Goal: Task Accomplishment & Management: Use online tool/utility

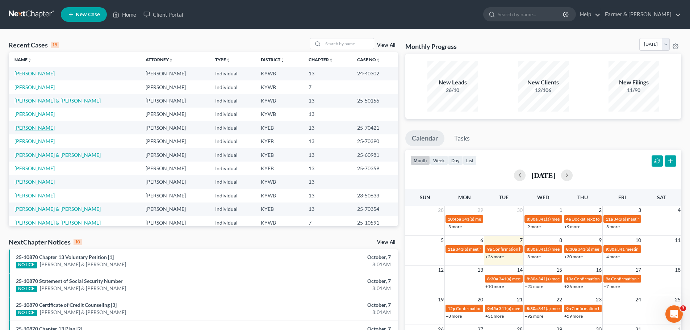
click at [35, 128] on link "[PERSON_NAME]" at bounding box center [34, 128] width 40 height 6
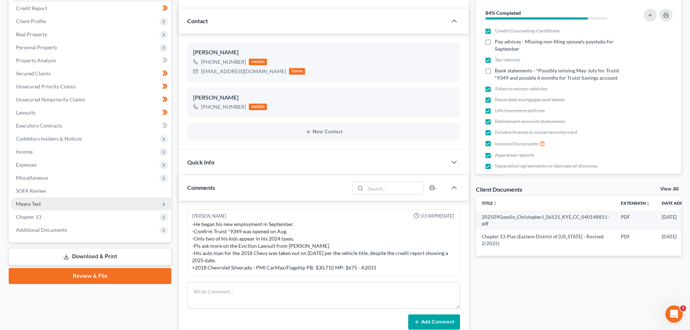
scroll to position [109, 0]
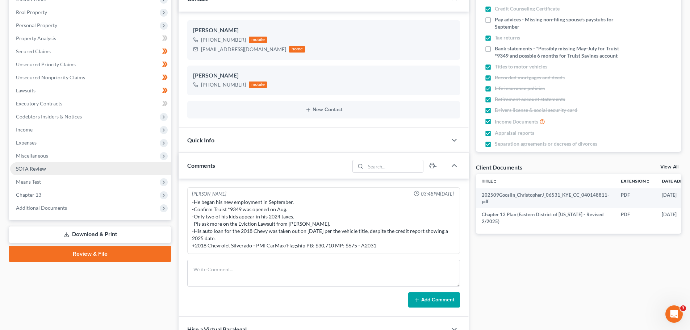
click at [42, 168] on span "SOFA Review" at bounding box center [31, 169] width 30 height 6
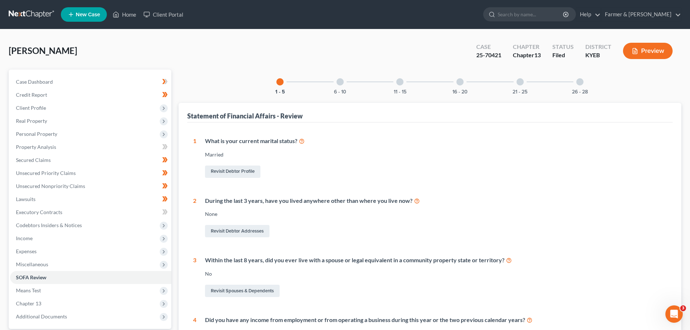
click at [335, 88] on div "6 - 10" at bounding box center [340, 82] width 25 height 25
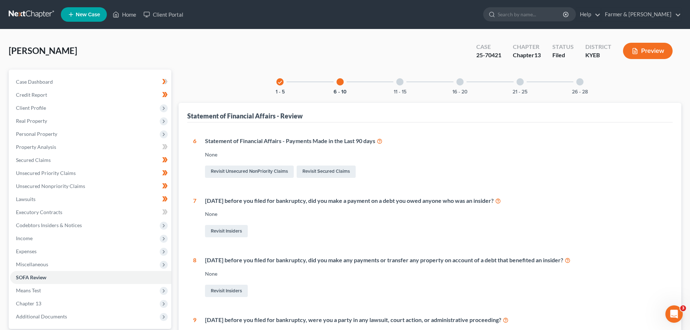
click at [401, 77] on div "11 - 15" at bounding box center [400, 82] width 25 height 25
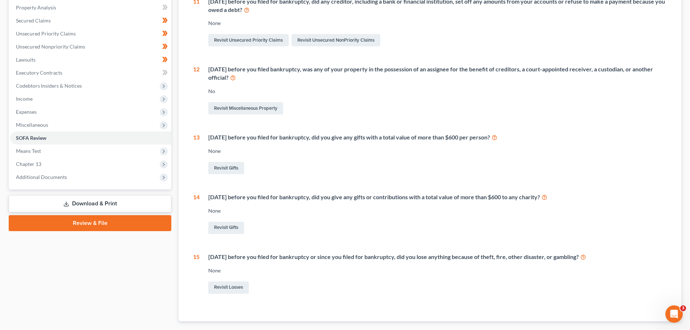
scroll to position [37, 0]
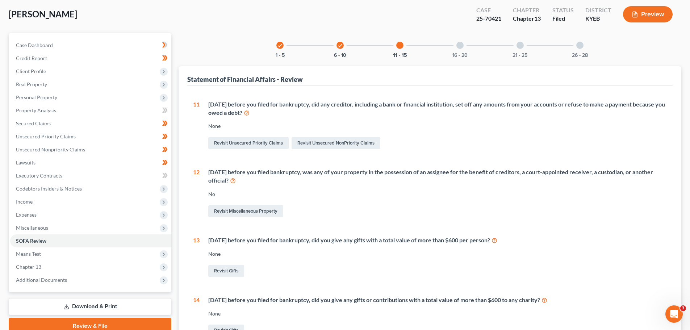
click at [458, 42] on div at bounding box center [460, 45] width 7 height 7
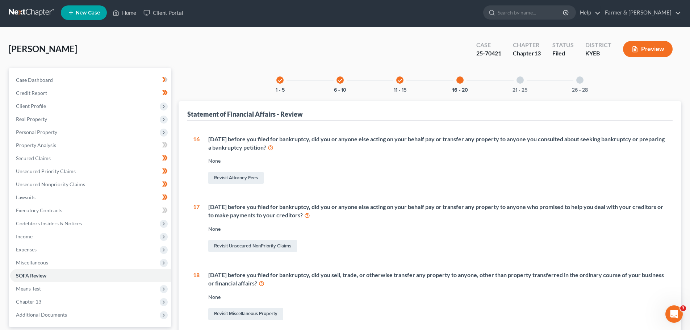
scroll to position [0, 0]
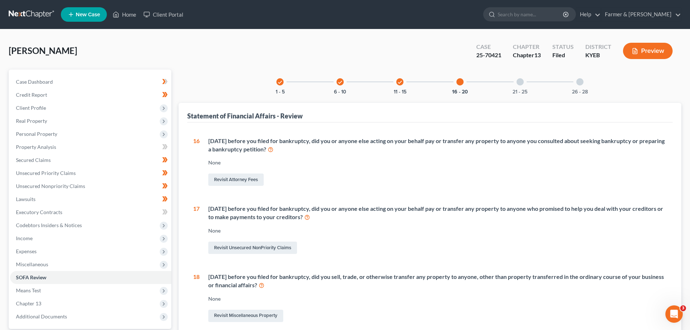
click at [181, 126] on div "Statement of Financial Affairs - Review 1 What is your current marital status? …" at bounding box center [430, 286] width 503 height 366
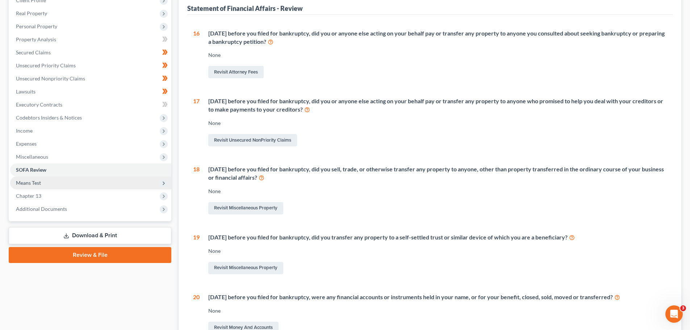
scroll to position [109, 0]
click at [54, 181] on span "Means Test" at bounding box center [90, 181] width 161 height 13
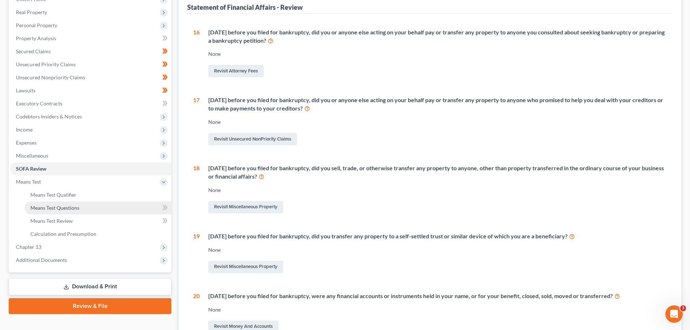
click at [72, 211] on span "Means Test Questions" at bounding box center [54, 208] width 49 height 6
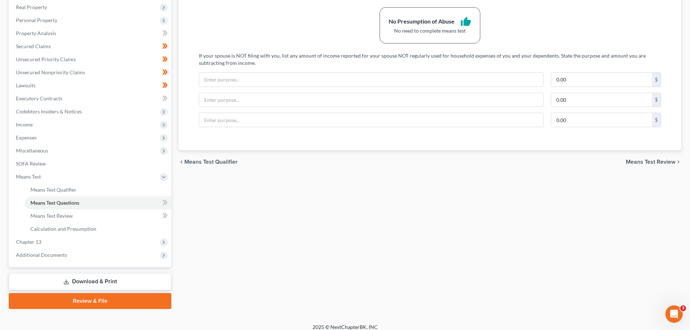
scroll to position [120, 0]
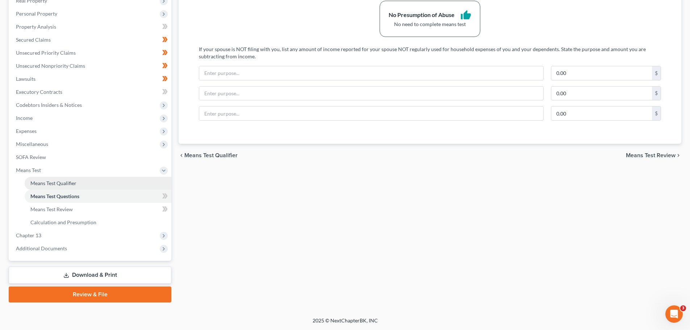
click at [52, 185] on span "Means Test Qualifier" at bounding box center [53, 183] width 46 height 6
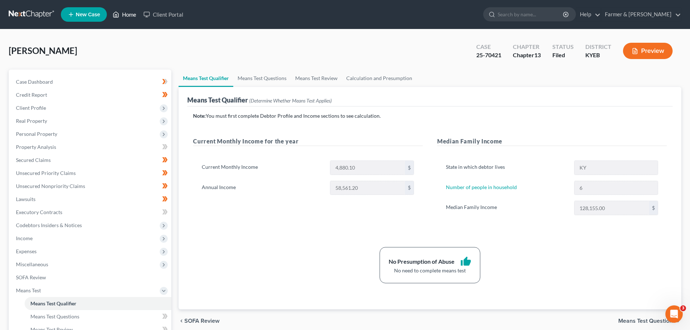
click at [131, 15] on link "Home" at bounding box center [124, 14] width 31 height 13
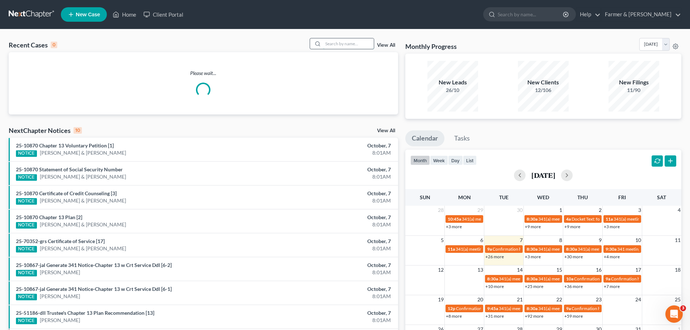
click at [336, 46] on input "search" at bounding box center [348, 43] width 51 height 11
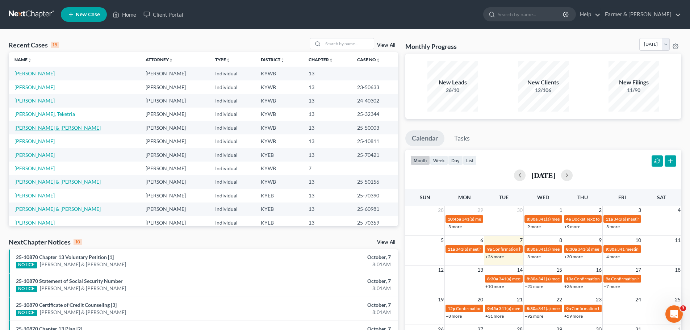
click at [34, 125] on link "[PERSON_NAME] & [PERSON_NAME]" at bounding box center [57, 128] width 86 height 6
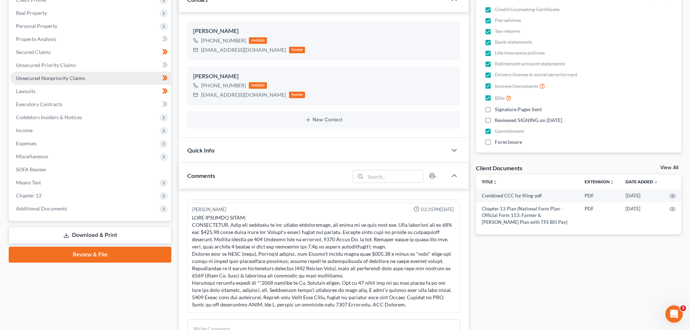
scroll to position [109, 0]
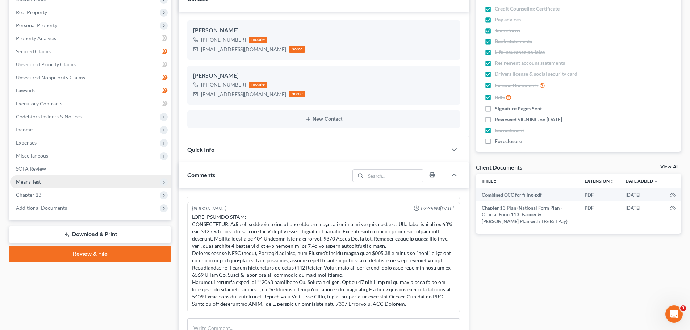
click at [35, 182] on span "Means Test" at bounding box center [28, 182] width 25 height 6
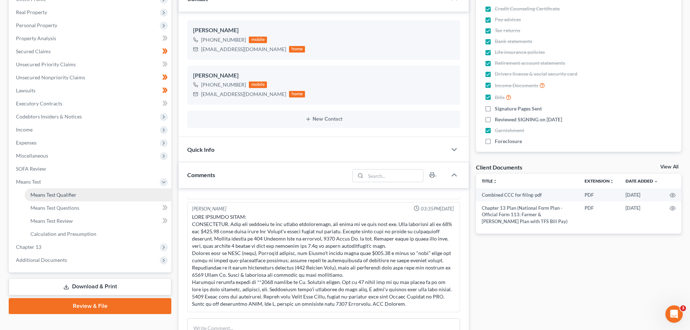
click at [50, 196] on span "Means Test Qualifier" at bounding box center [53, 195] width 46 height 6
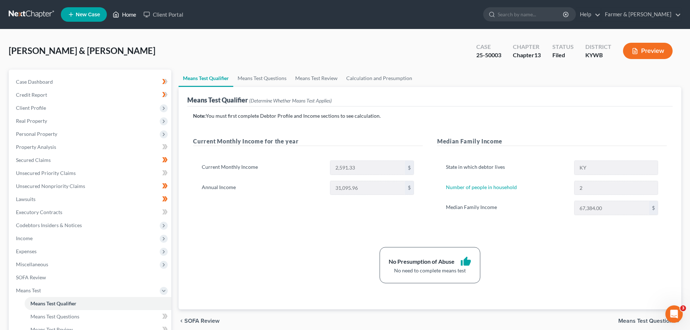
click at [128, 14] on link "Home" at bounding box center [124, 14] width 31 height 13
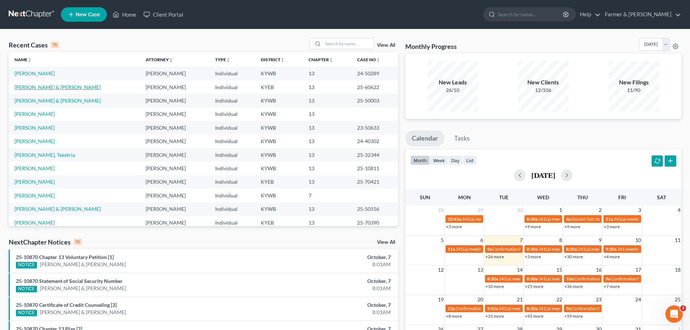
click at [59, 89] on link "[PERSON_NAME] & [PERSON_NAME]" at bounding box center [57, 87] width 86 height 6
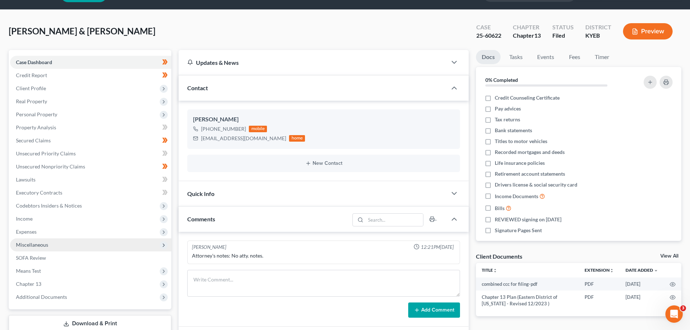
scroll to position [36, 0]
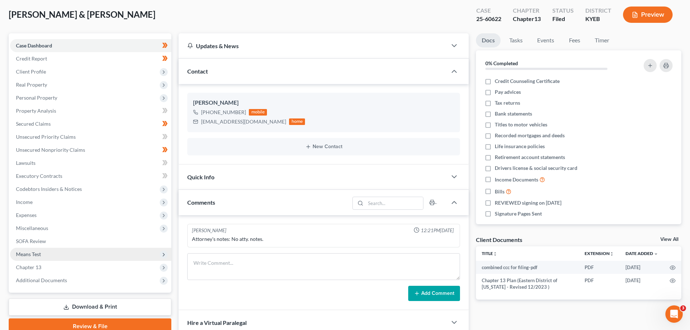
click at [40, 250] on span "Means Test" at bounding box center [90, 254] width 161 height 13
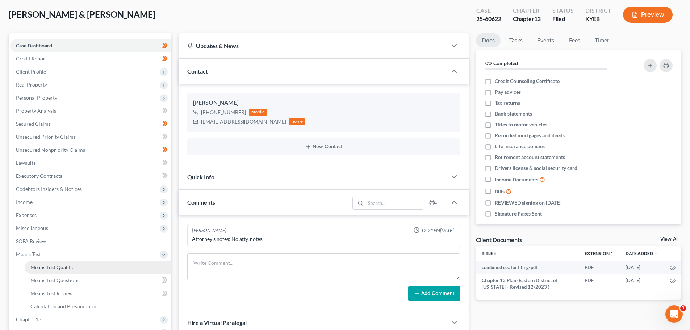
click at [49, 264] on span "Means Test Qualifier" at bounding box center [53, 267] width 46 height 6
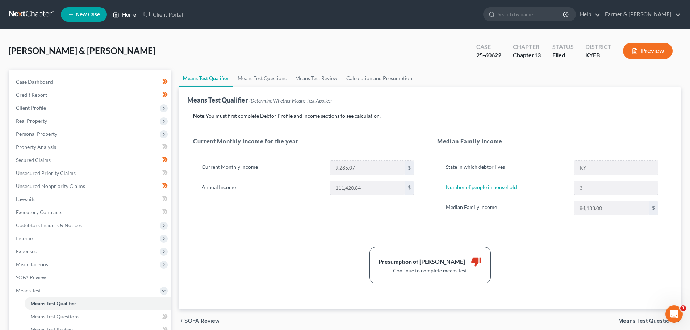
click at [124, 16] on link "Home" at bounding box center [124, 14] width 31 height 13
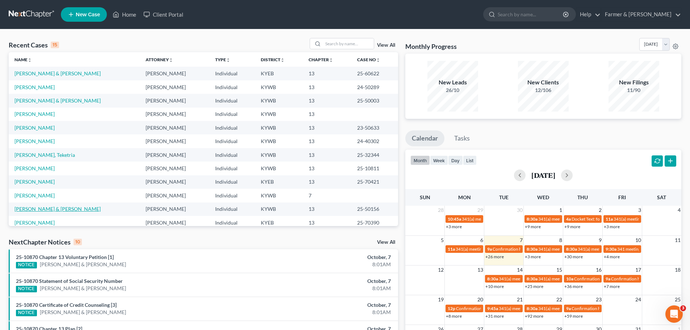
click at [40, 210] on link "[PERSON_NAME] & [PERSON_NAME]" at bounding box center [57, 209] width 86 height 6
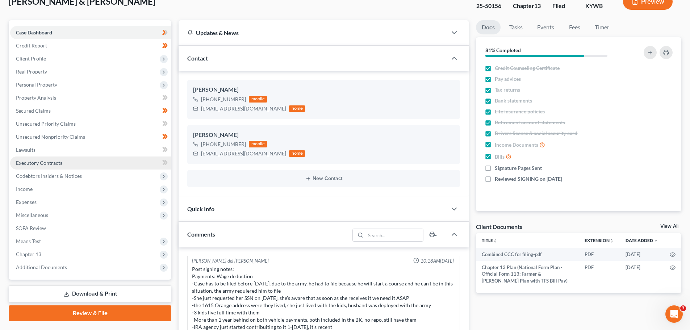
scroll to position [109, 0]
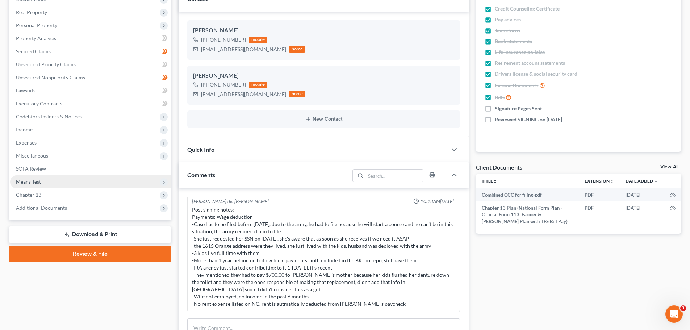
click at [34, 181] on span "Means Test" at bounding box center [28, 182] width 25 height 6
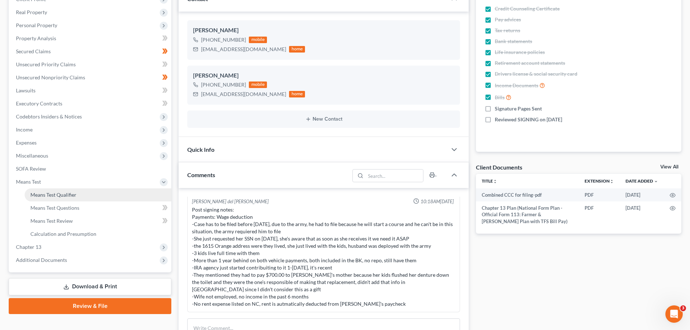
click at [38, 195] on span "Means Test Qualifier" at bounding box center [53, 195] width 46 height 6
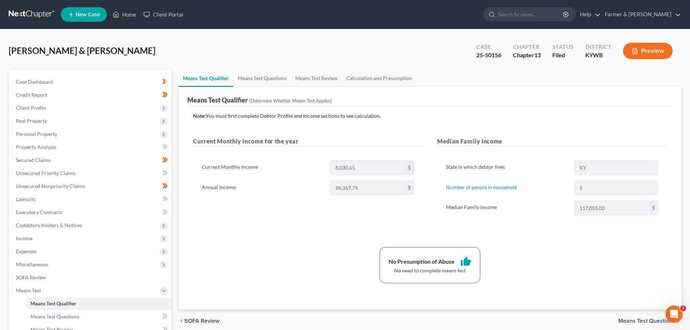
click at [173, 140] on div "Case Dashboard Payments Invoices Payments Payments Credit Report Client Profile" at bounding box center [90, 246] width 170 height 353
click at [175, 89] on div "Means Test Qualifier Means Test Questions Means Test Review Calculation and Pre…" at bounding box center [430, 246] width 510 height 353
click at [129, 11] on link "Home" at bounding box center [124, 14] width 31 height 13
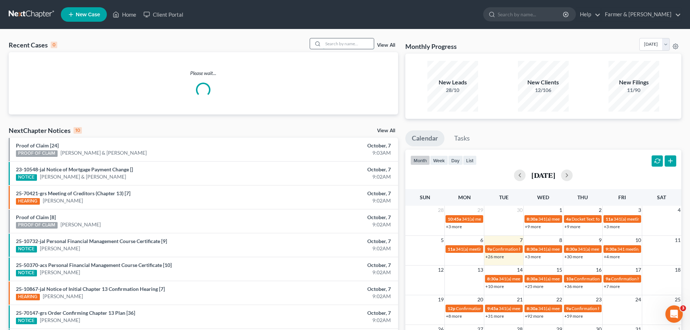
click at [329, 42] on input "search" at bounding box center [348, 43] width 51 height 11
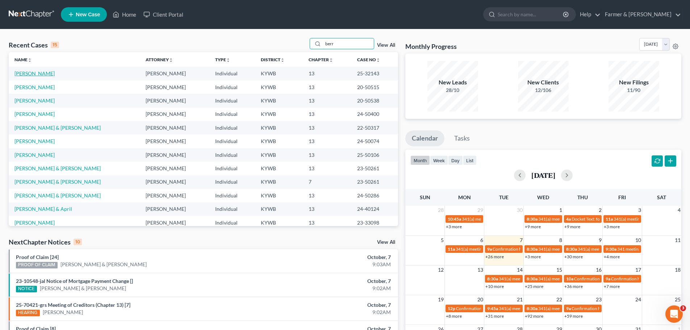
type input "berr"
click at [36, 70] on link "[PERSON_NAME]" at bounding box center [34, 73] width 40 height 6
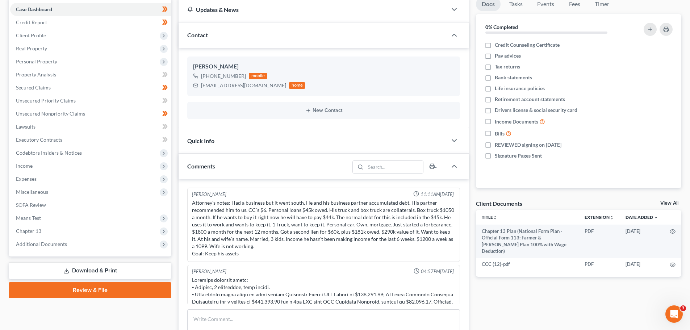
scroll to position [352, 0]
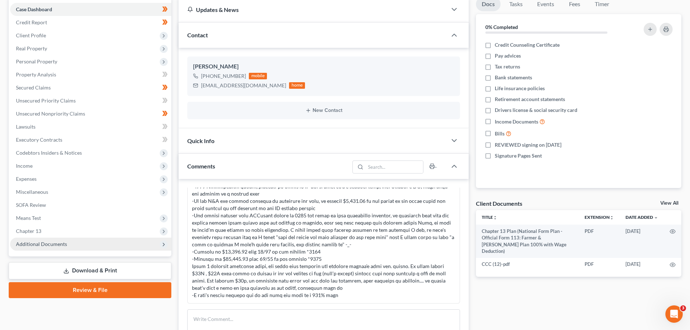
click at [43, 243] on span "Additional Documents" at bounding box center [41, 244] width 51 height 6
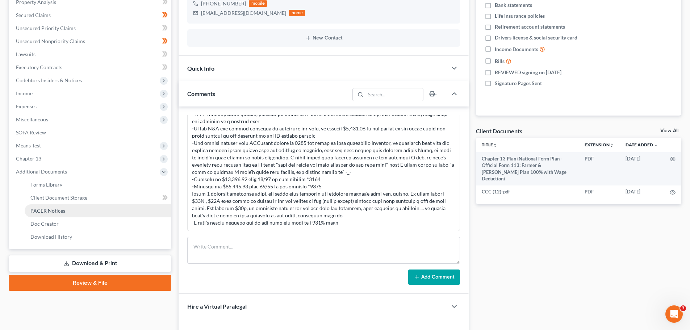
click at [58, 213] on span "PACER Notices" at bounding box center [47, 211] width 35 height 6
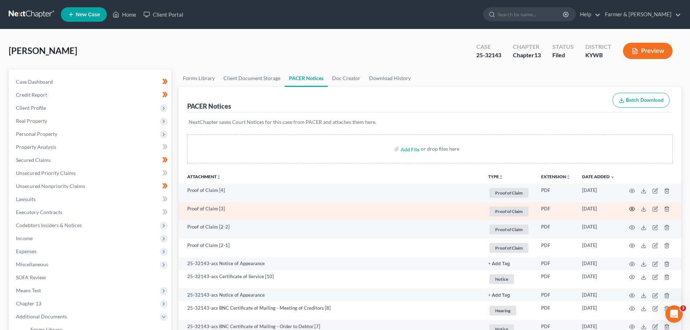
click at [633, 211] on icon "button" at bounding box center [632, 209] width 5 height 4
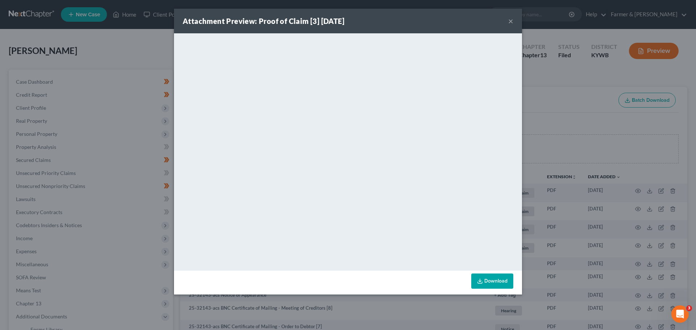
click at [510, 22] on button "×" at bounding box center [510, 21] width 5 height 9
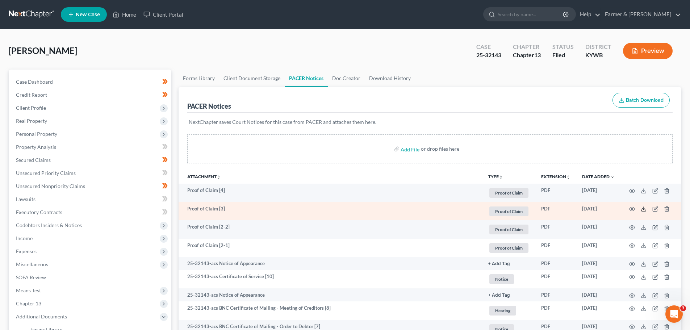
click at [645, 209] on icon at bounding box center [644, 209] width 6 height 6
